Goal: Task Accomplishment & Management: Use online tool/utility

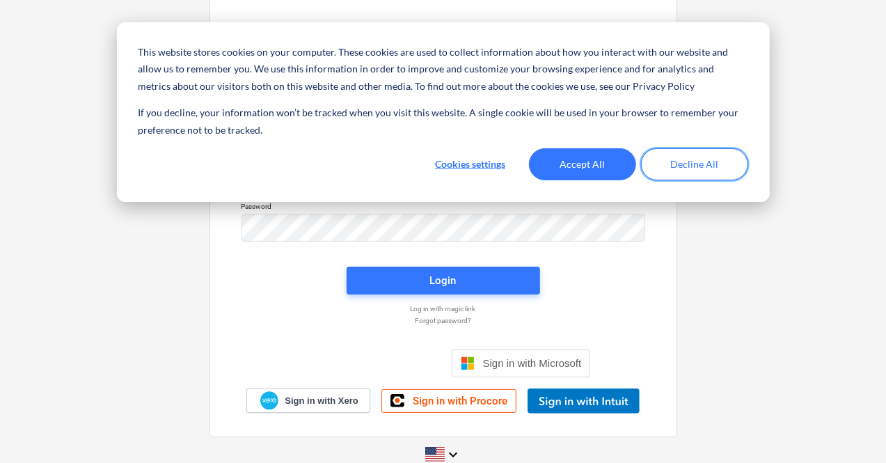
click at [696, 164] on button "Decline All" at bounding box center [694, 164] width 107 height 32
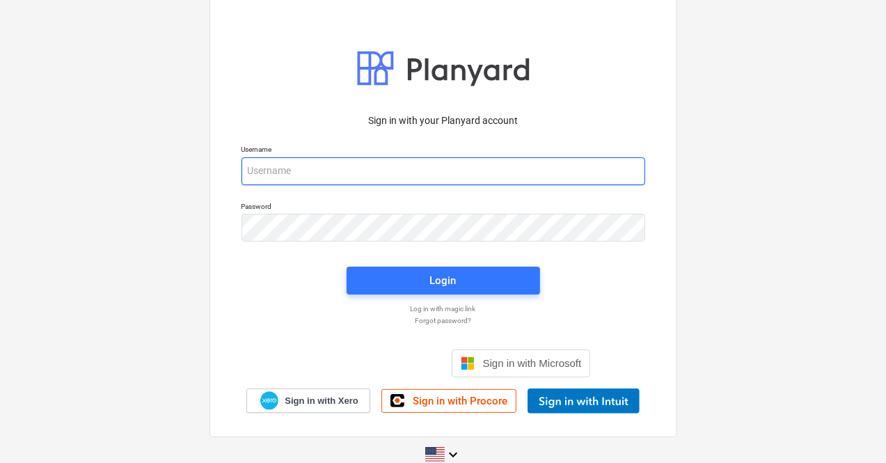
click at [498, 173] on input "email" at bounding box center [444, 171] width 404 height 28
type input "[PERSON_NAME][EMAIL_ADDRESS][DOMAIN_NAME]"
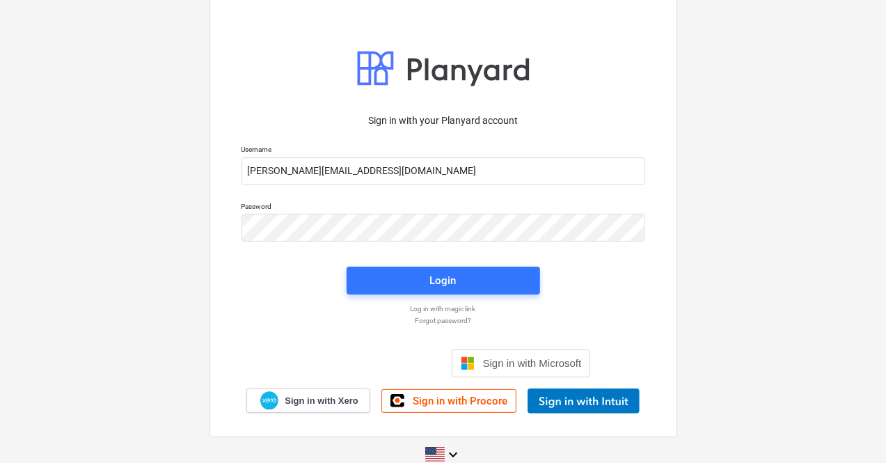
click at [409, 211] on p "Password" at bounding box center [444, 208] width 404 height 12
click at [640, 299] on div "Sign in with your Planyard account Username [PERSON_NAME][EMAIL_ADDRESS][DOMAIN…" at bounding box center [443, 259] width 420 height 308
click at [479, 271] on button "Login" at bounding box center [443, 281] width 193 height 28
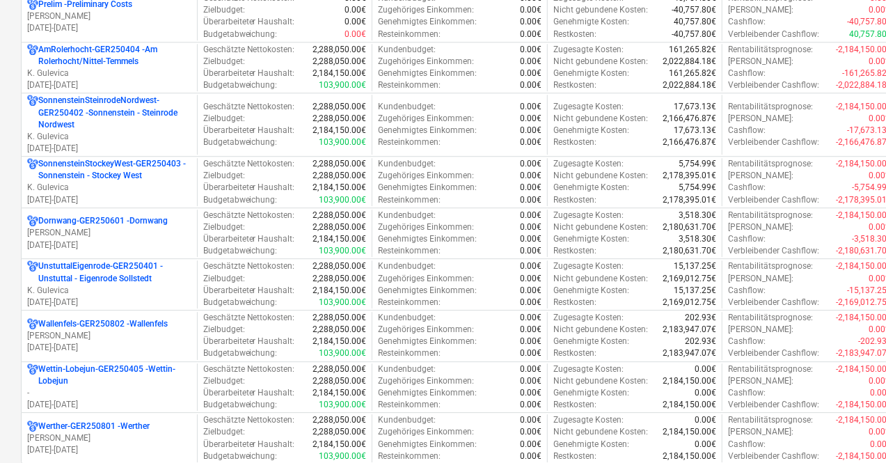
scroll to position [1977, 0]
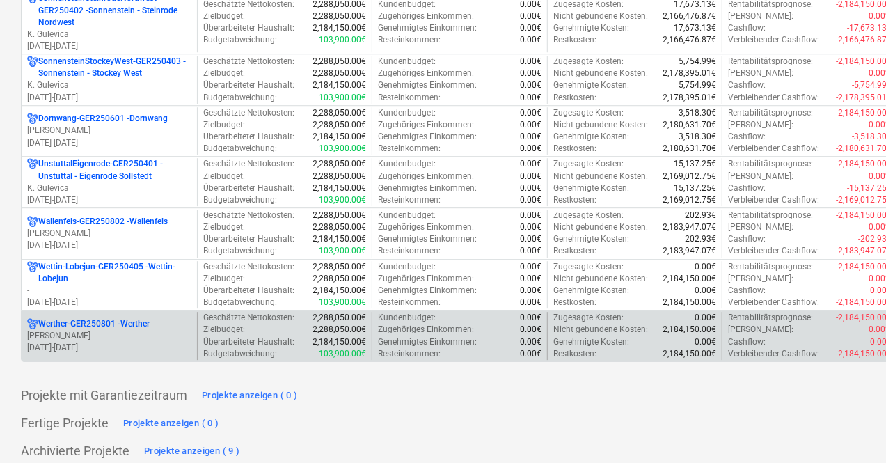
click at [48, 318] on p "Werther-GER250801 - Werther" at bounding box center [93, 324] width 111 height 12
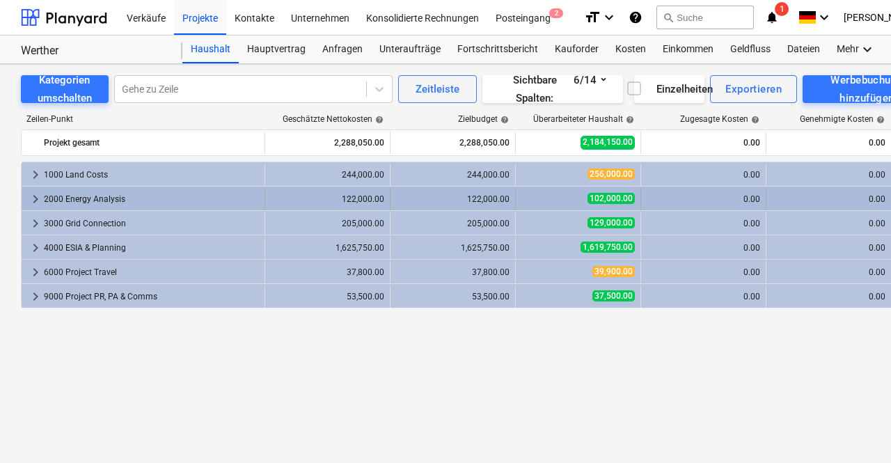
click at [29, 196] on span "keyboard_arrow_right" at bounding box center [35, 199] width 17 height 17
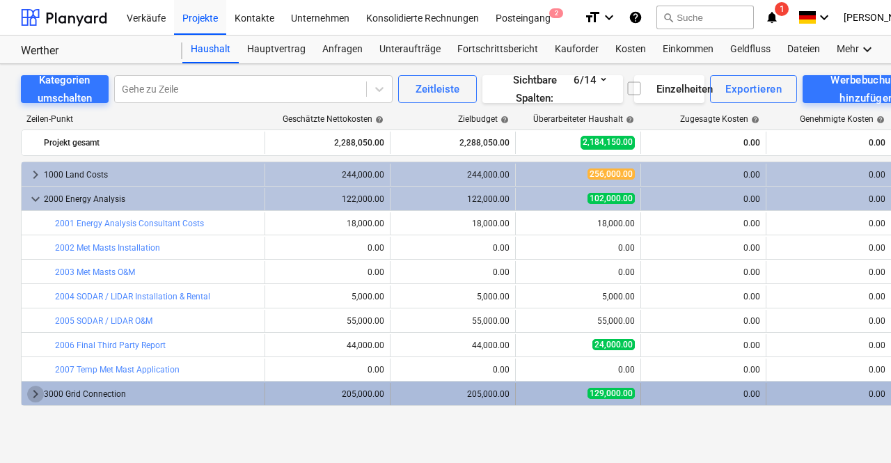
click at [32, 397] on span "keyboard_arrow_right" at bounding box center [35, 394] width 17 height 17
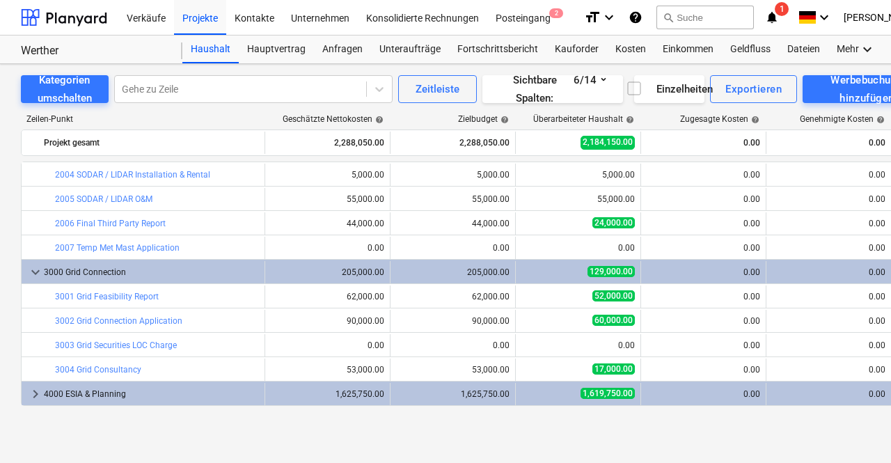
scroll to position [126, 0]
